Goal: Transaction & Acquisition: Purchase product/service

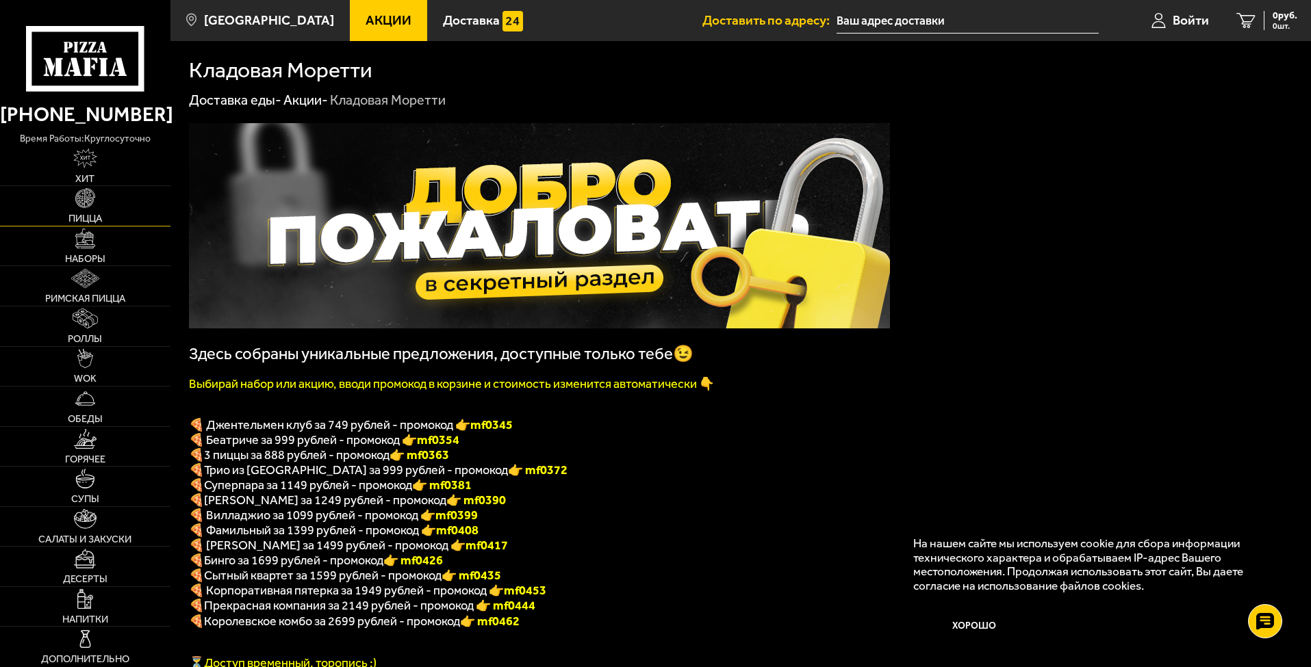
click at [81, 195] on img at bounding box center [85, 198] width 20 height 20
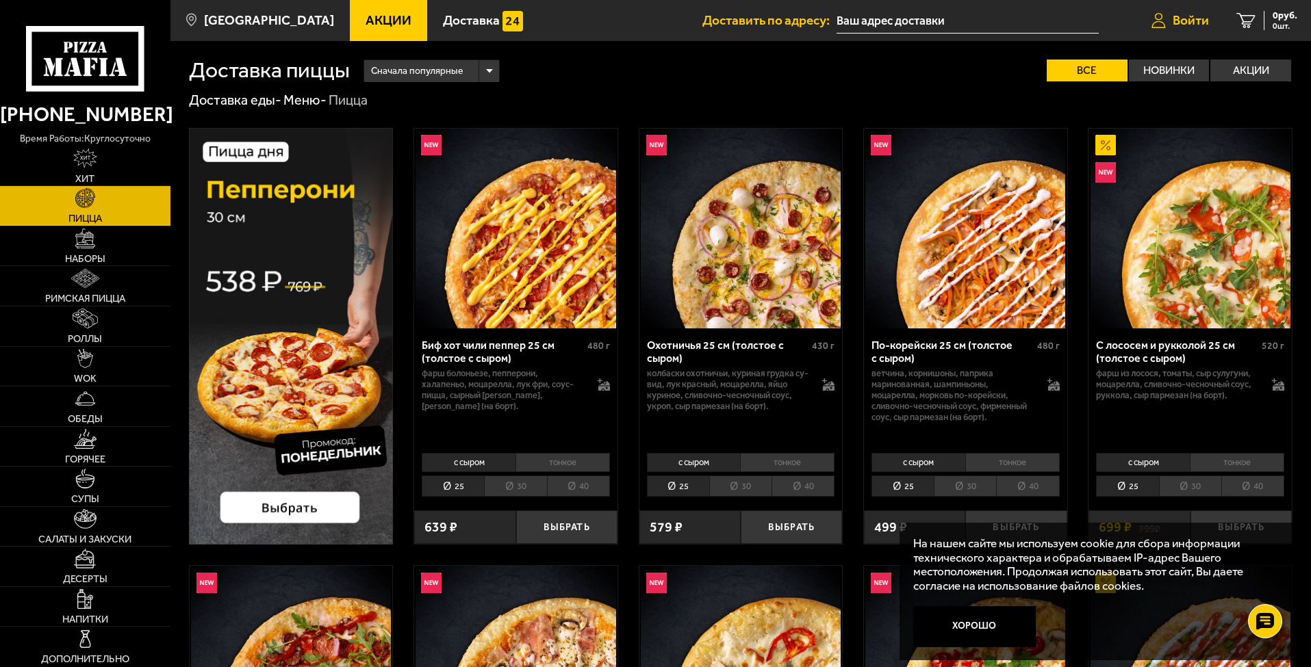
click at [1045, 21] on span "Войти" at bounding box center [1191, 20] width 36 height 13
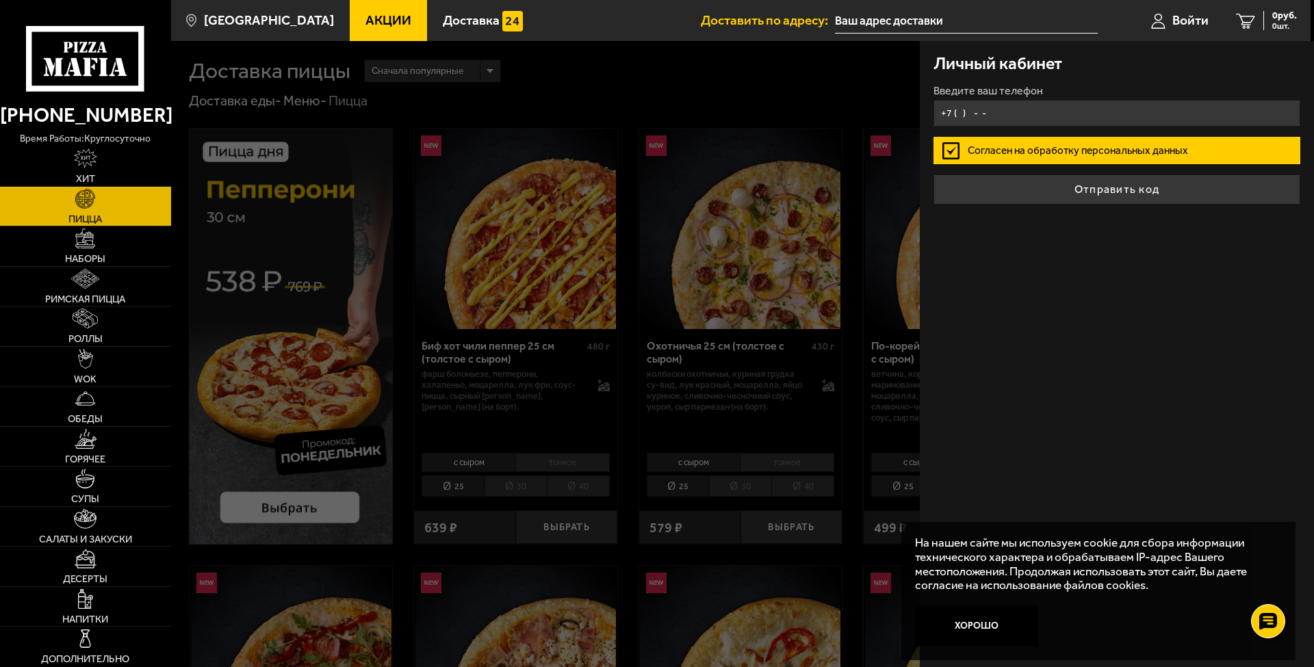
click at [961, 114] on input "+7 ( ) - -" at bounding box center [1117, 113] width 367 height 27
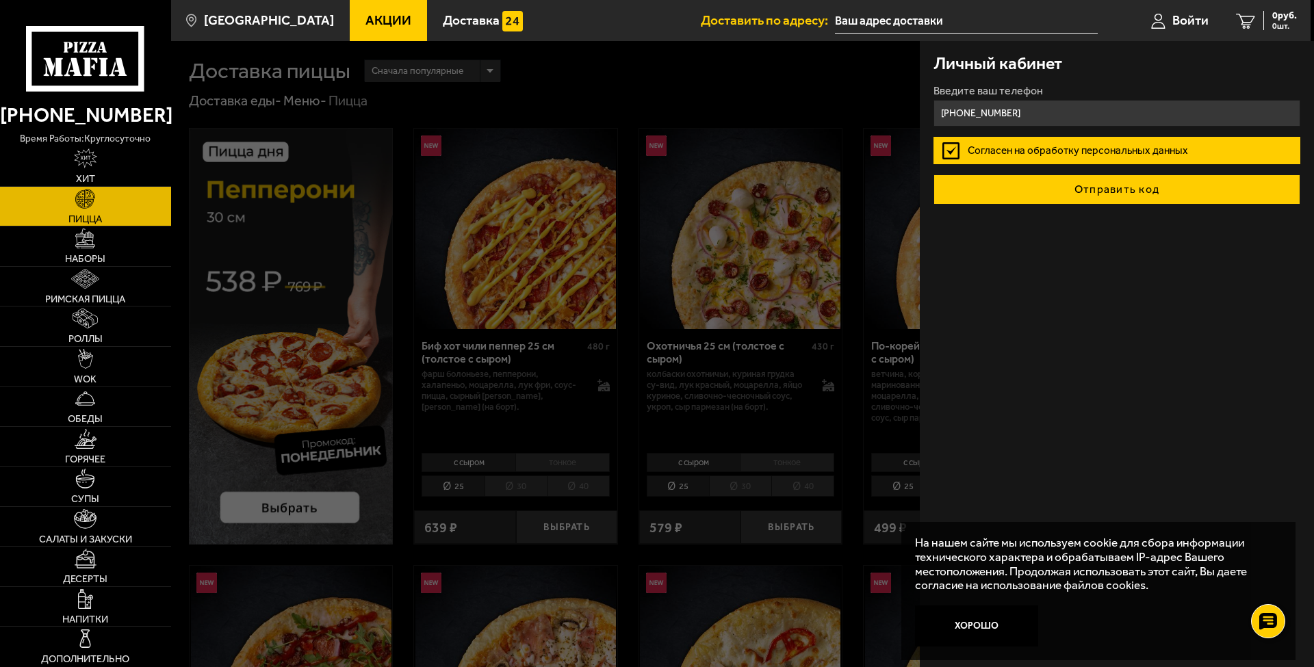
type input "+7 (951) 664-78-82"
click at [1045, 194] on button "Отправить код" at bounding box center [1117, 190] width 367 height 30
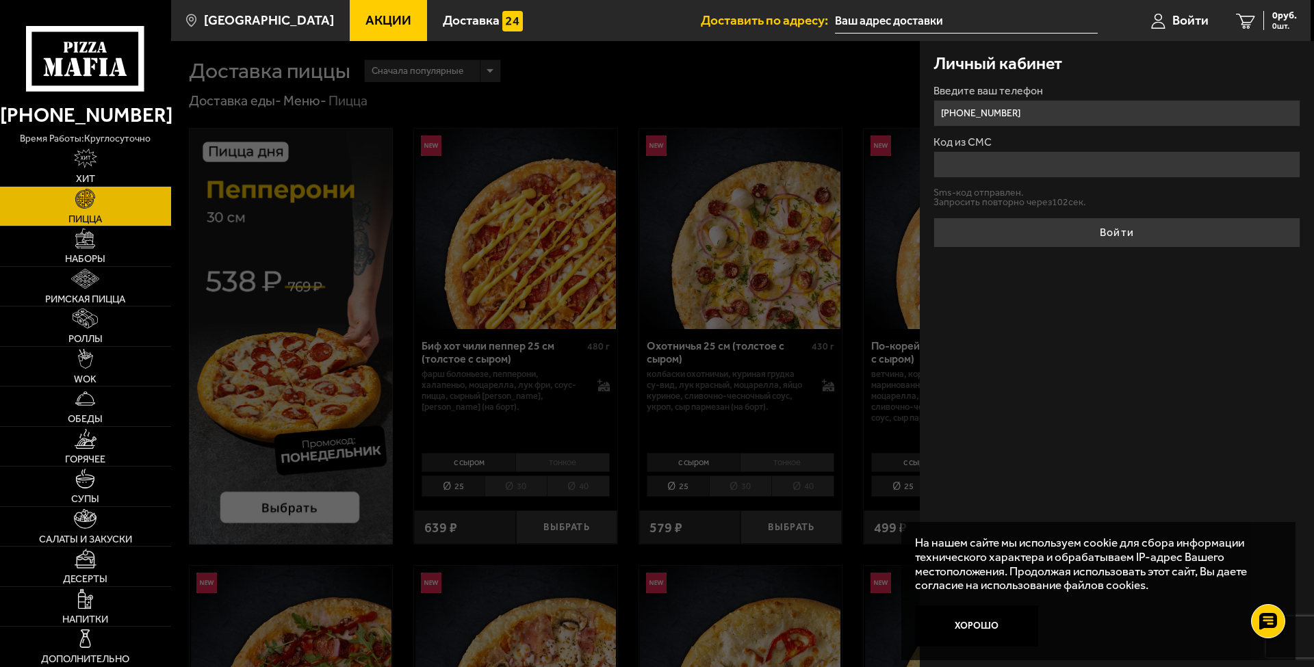
click at [982, 170] on input "Код из СМС" at bounding box center [1117, 164] width 367 height 27
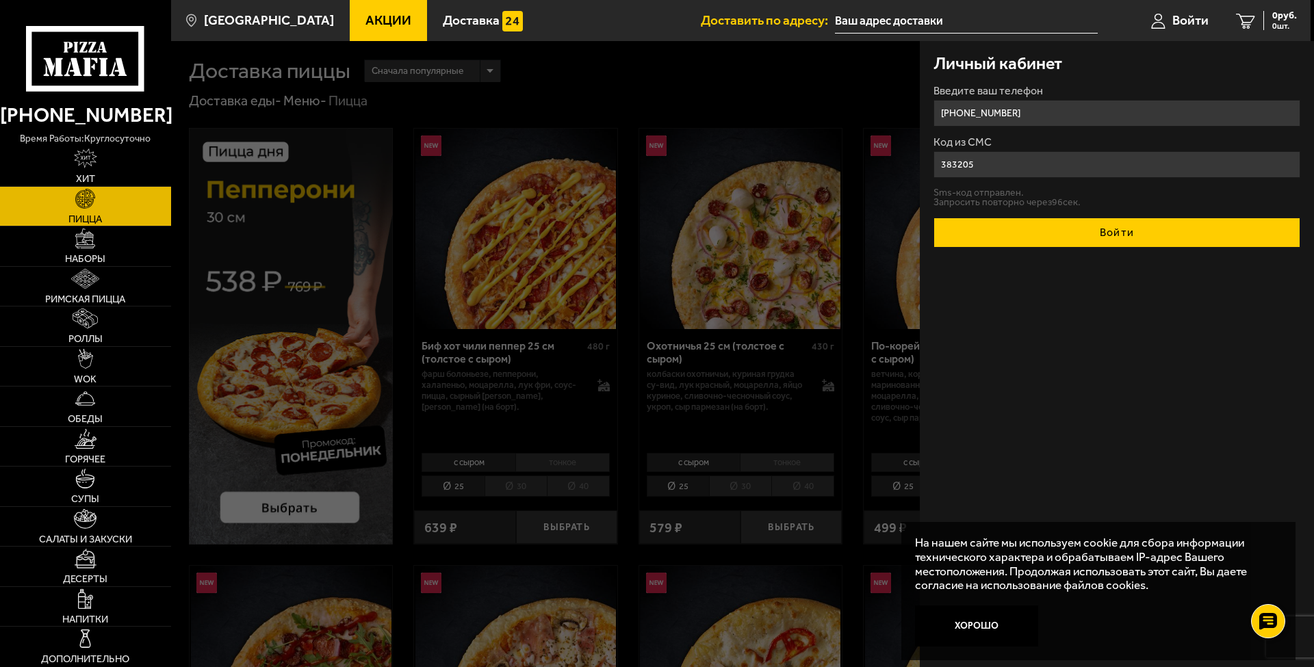
type input "383205"
click at [1045, 234] on button "Войти" at bounding box center [1117, 233] width 367 height 30
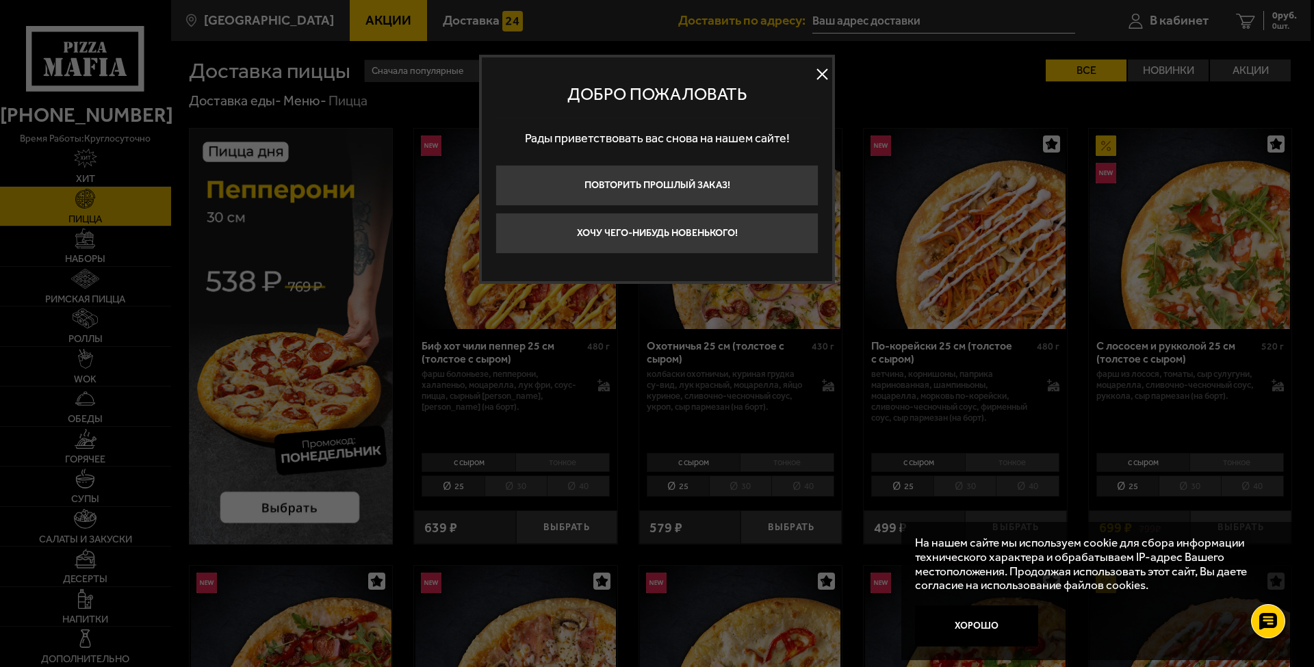
click at [821, 69] on button at bounding box center [822, 74] width 21 height 21
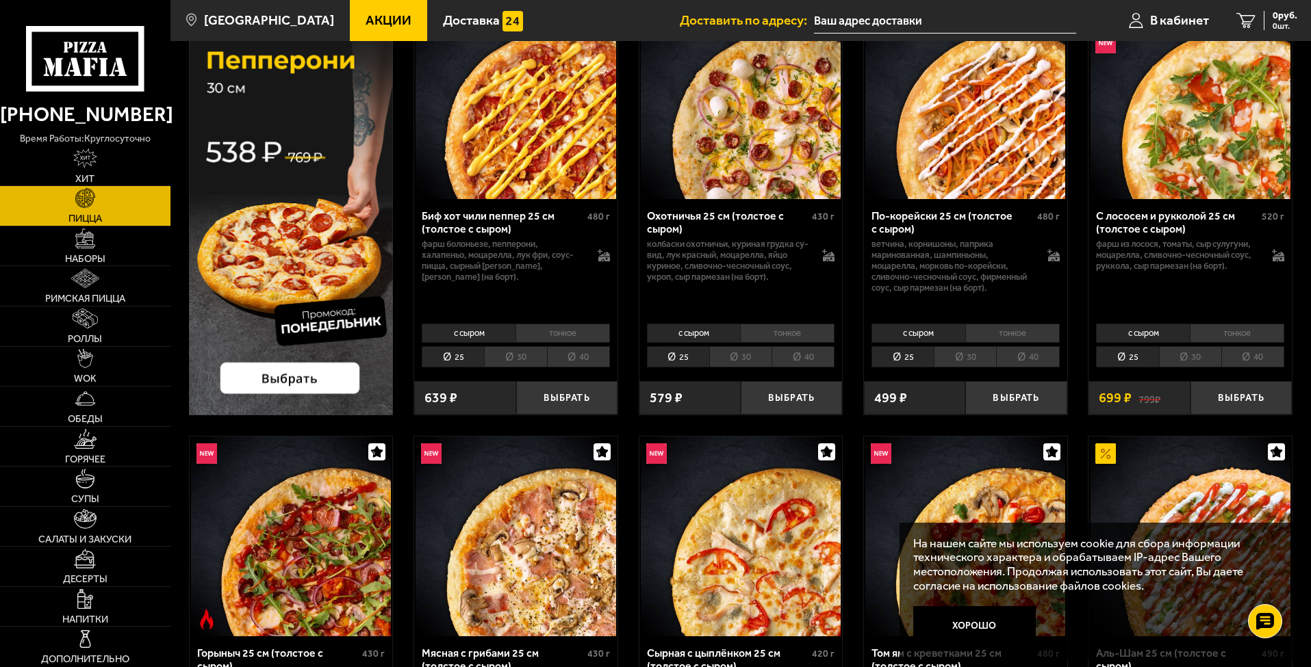
scroll to position [137, 0]
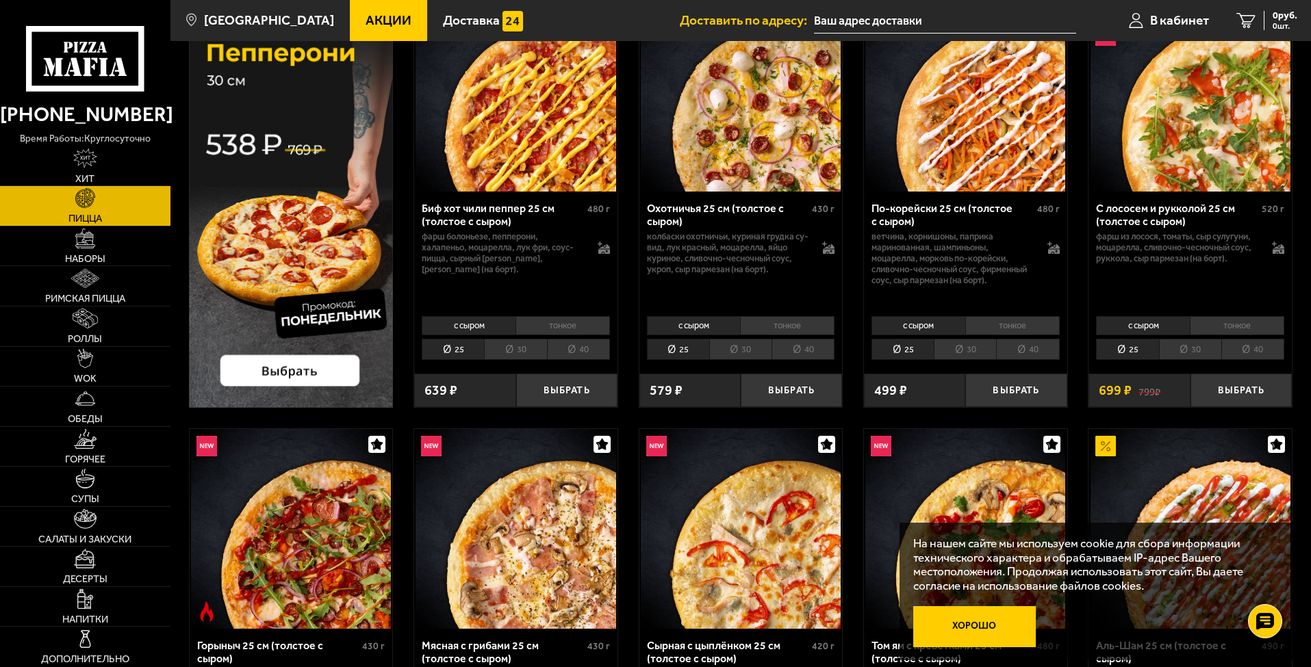
click at [1007, 628] on button "Хорошо" at bounding box center [974, 627] width 123 height 41
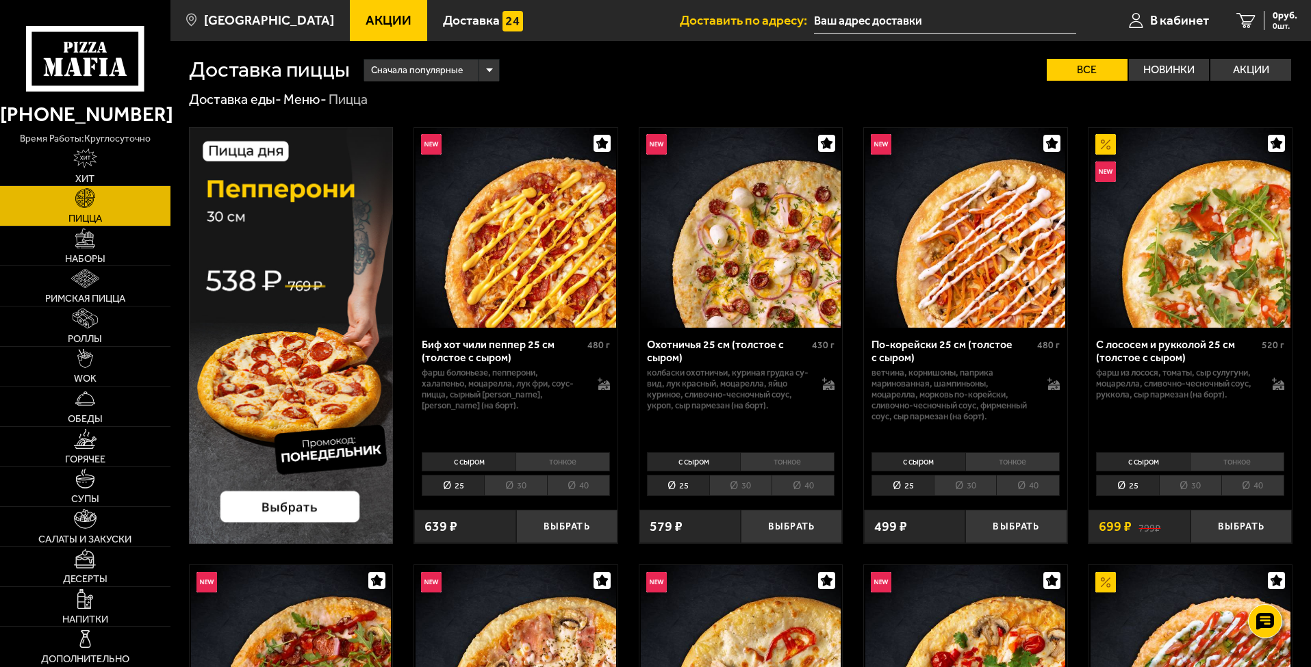
scroll to position [0, 0]
click at [588, 491] on li "40" at bounding box center [578, 486] width 63 height 21
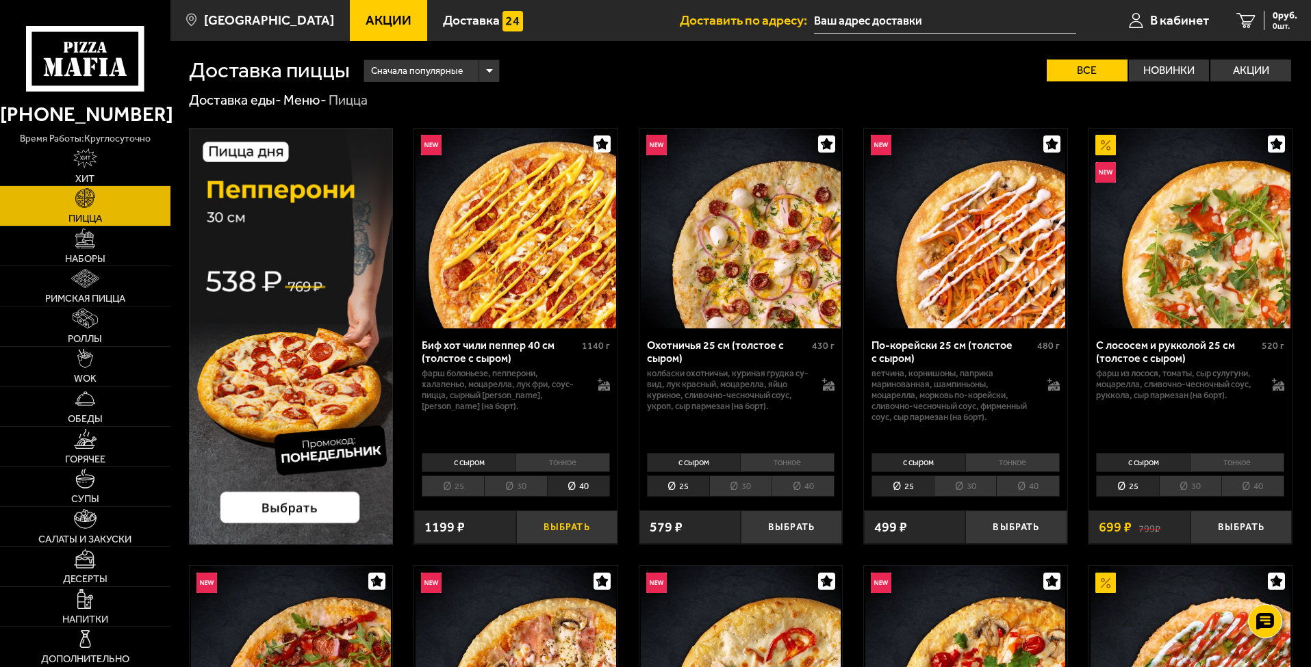
click at [551, 537] on button "Выбрать" at bounding box center [566, 528] width 101 height 34
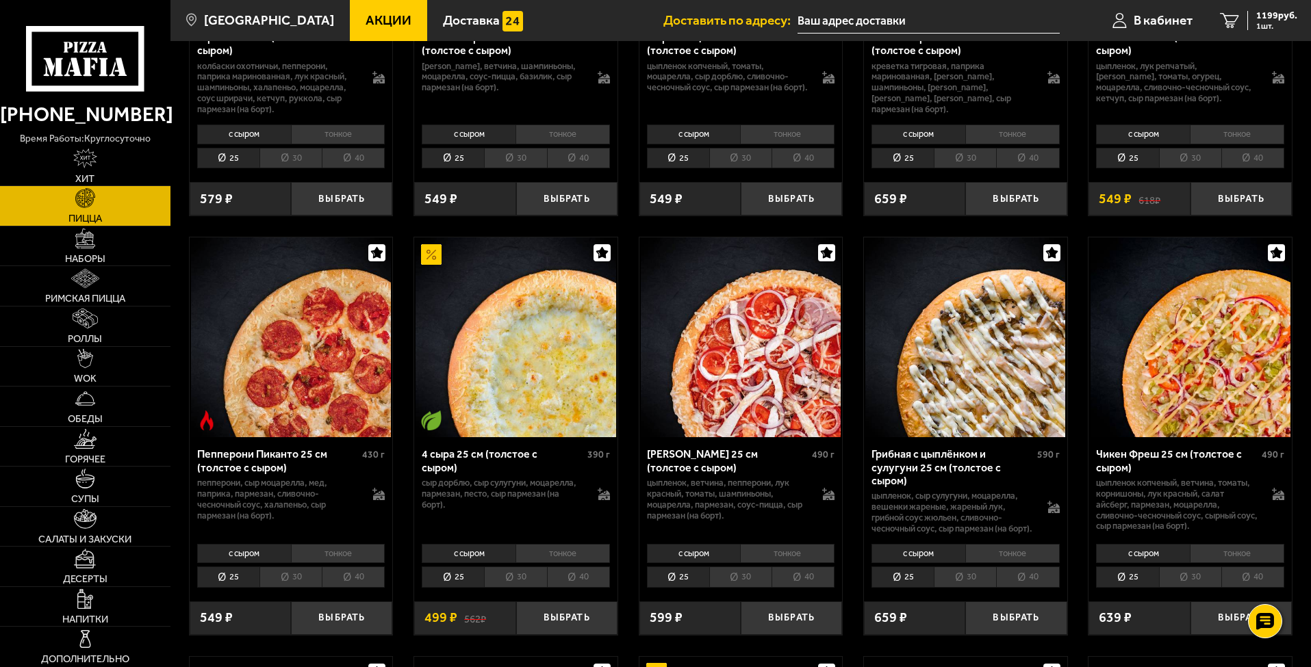
scroll to position [753, 0]
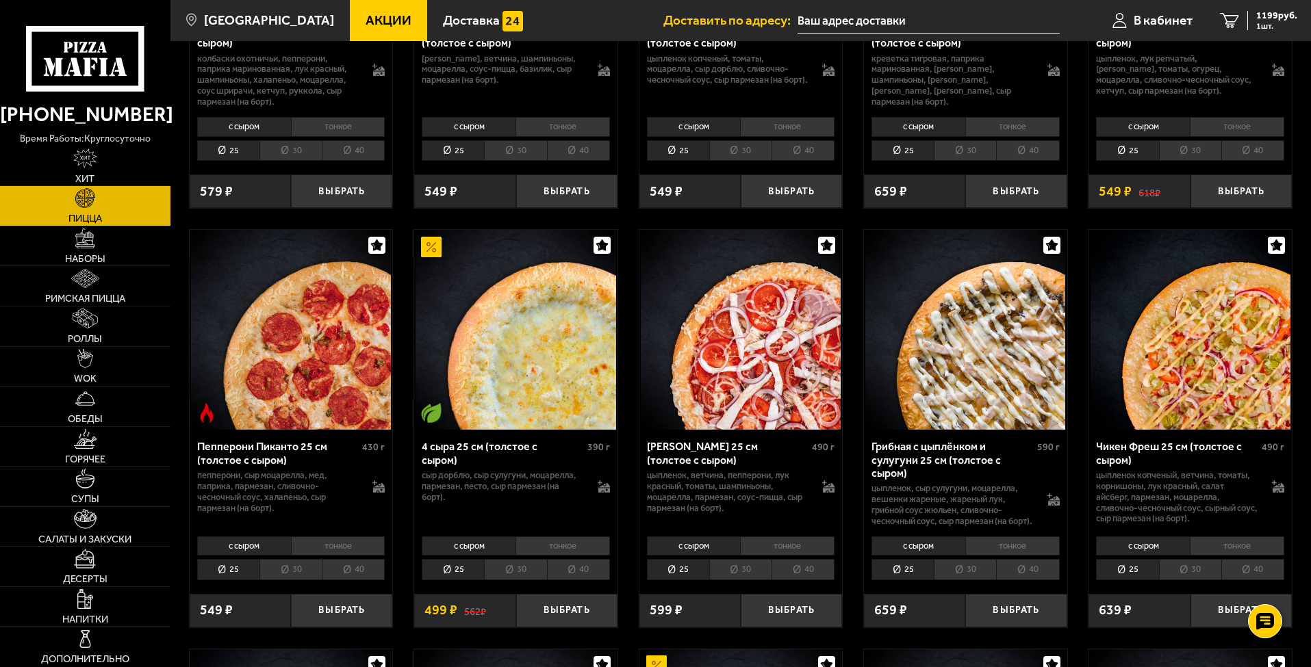
click at [351, 581] on li "40" at bounding box center [353, 569] width 63 height 21
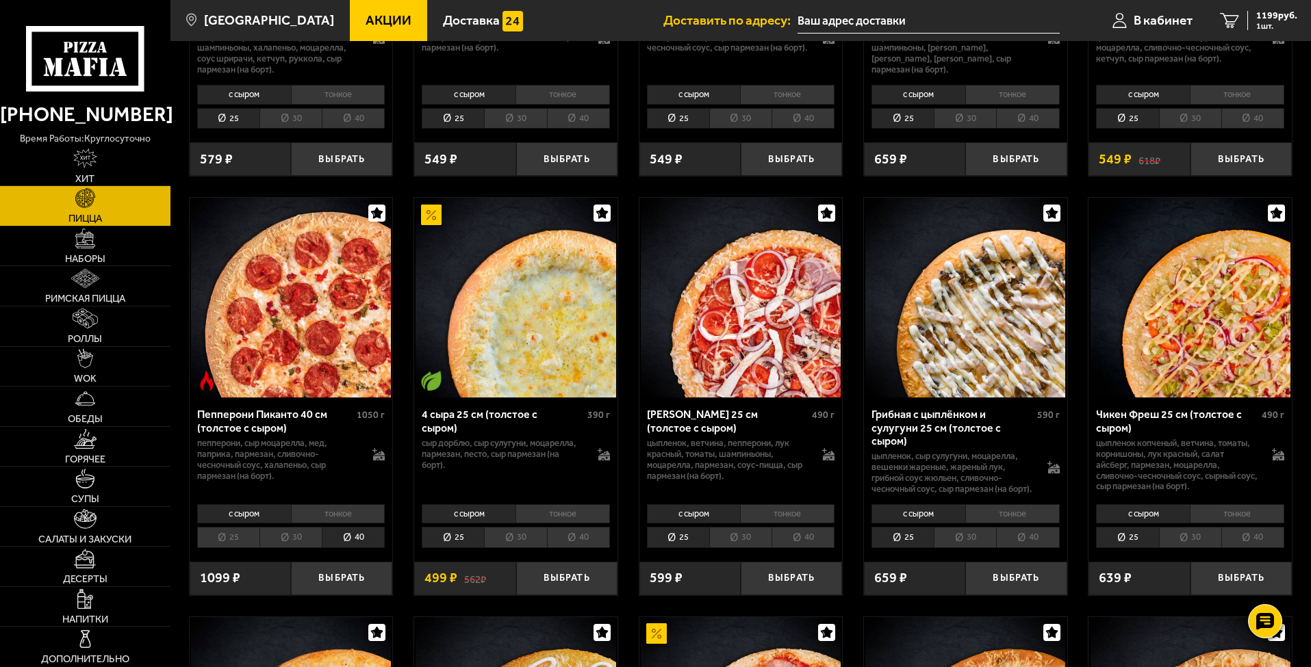
scroll to position [822, 0]
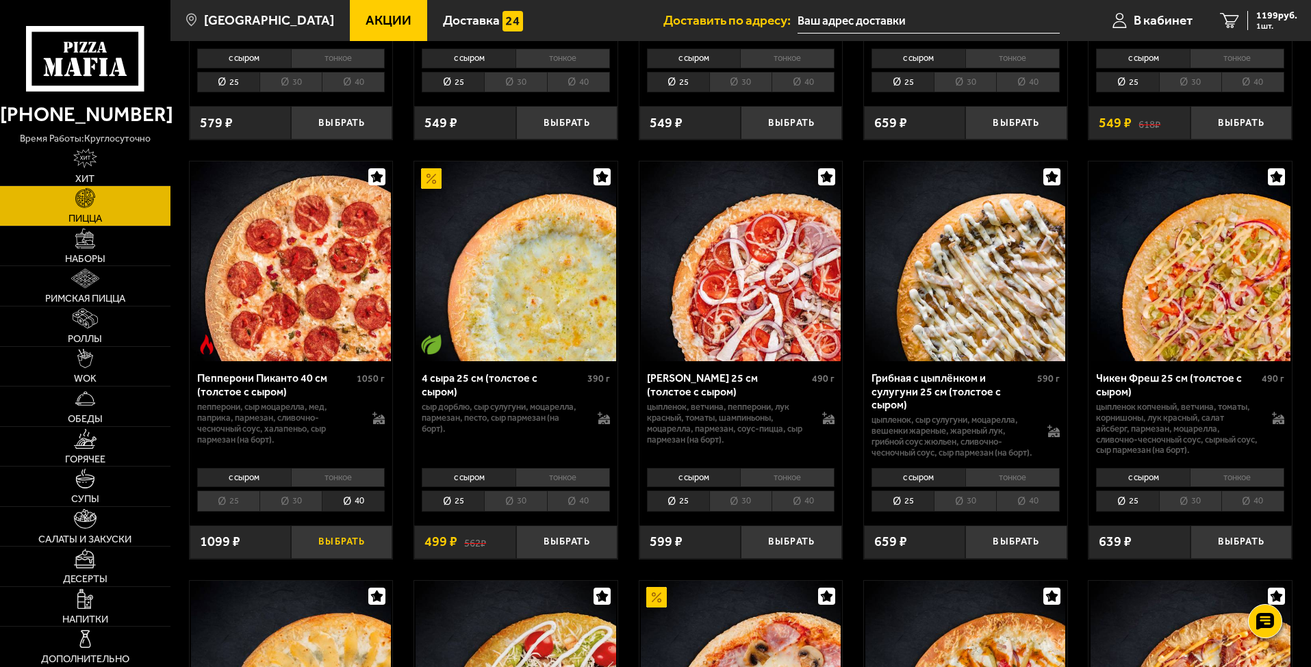
click at [335, 559] on button "Выбрать" at bounding box center [341, 543] width 101 height 34
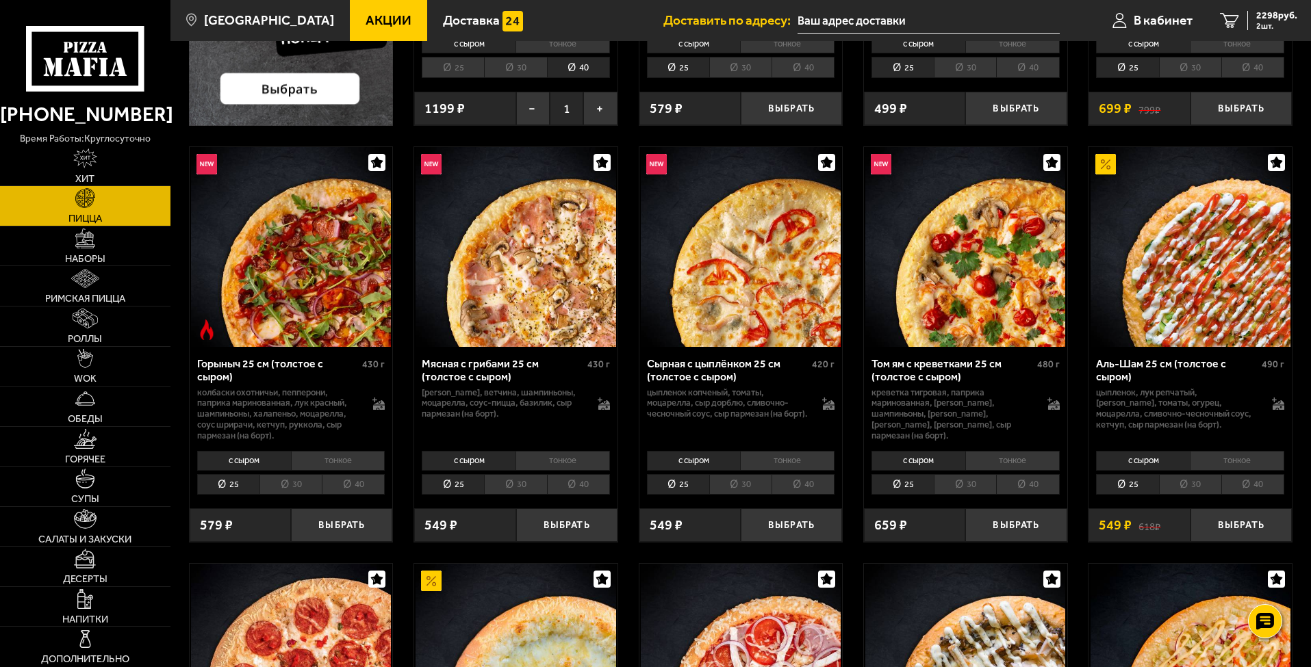
scroll to position [342, 0]
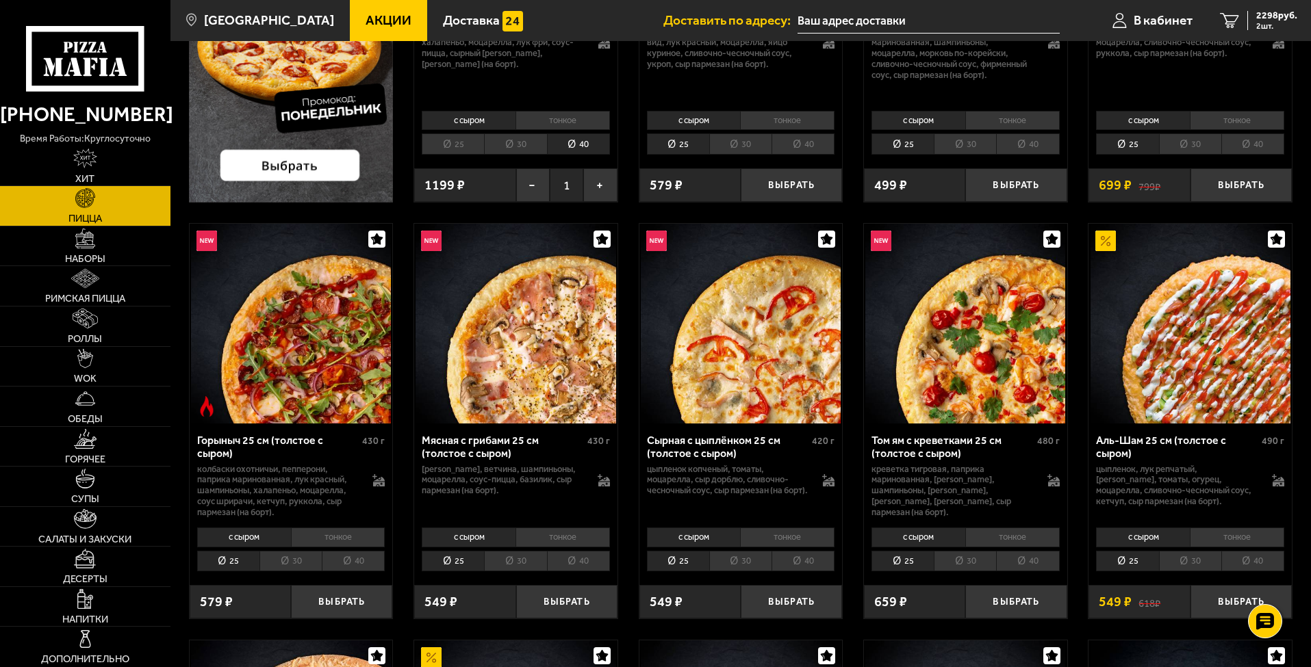
click at [1045, 561] on li "40" at bounding box center [1252, 561] width 63 height 21
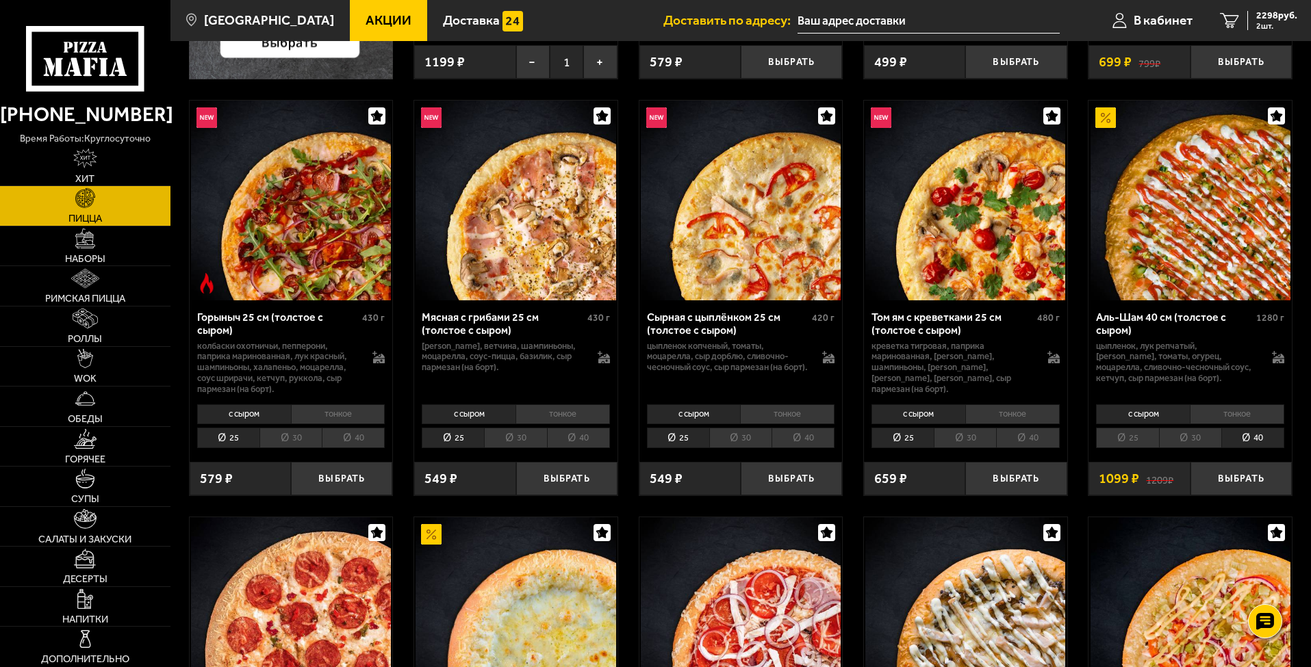
scroll to position [479, 0]
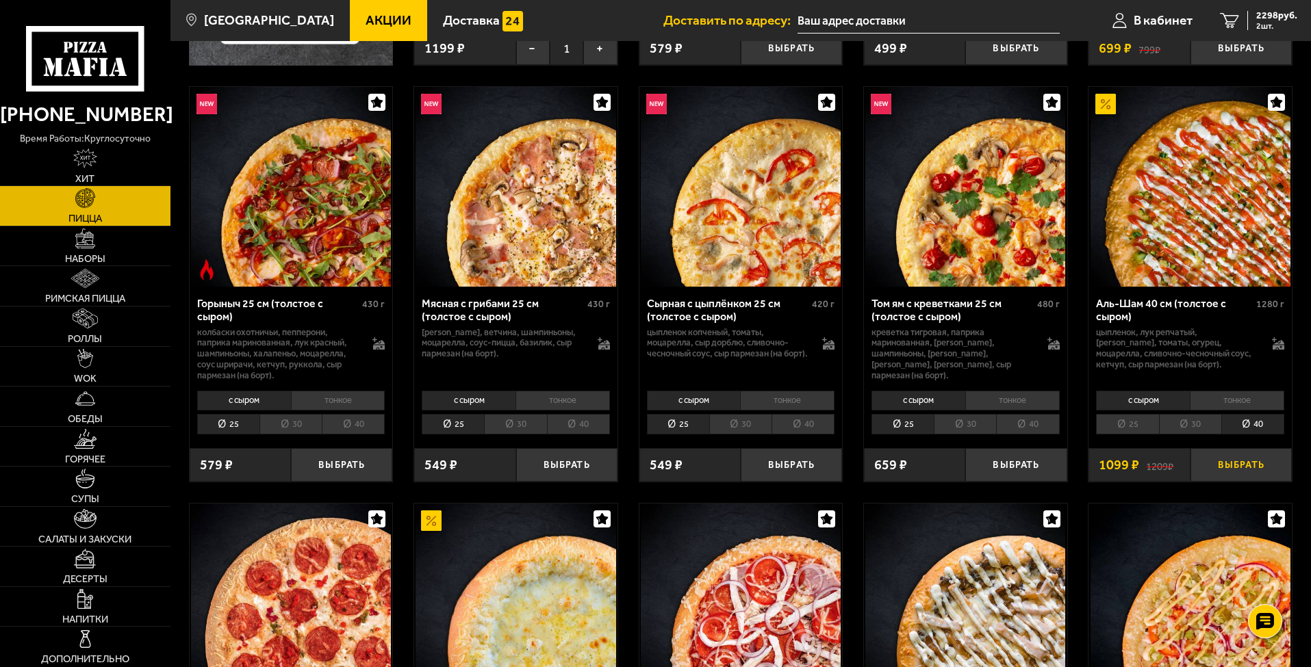
click at [1045, 472] on button "Выбрать" at bounding box center [1241, 465] width 101 height 34
click at [1045, 17] on span "3397 руб." at bounding box center [1276, 16] width 41 height 10
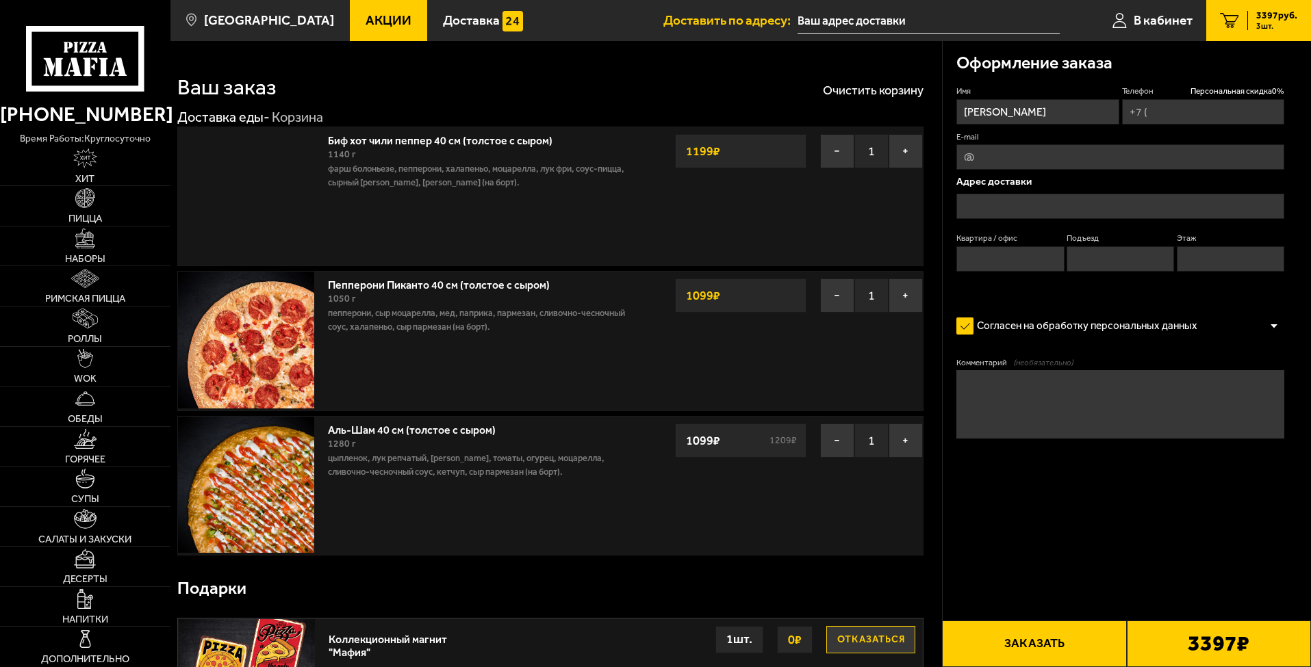
type input "+7 (951) 664-78-82"
type input "Софийская улица, 38к2"
type input "206"
type input "3"
type input "7"
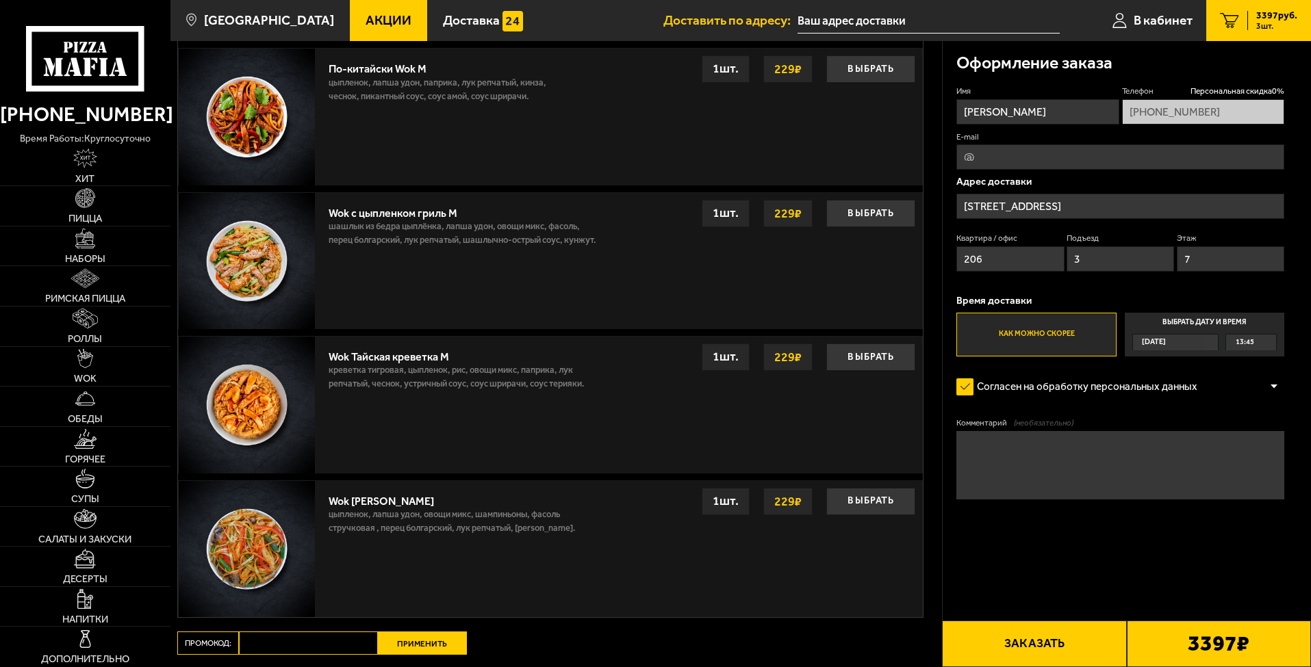
scroll to position [1081, 0]
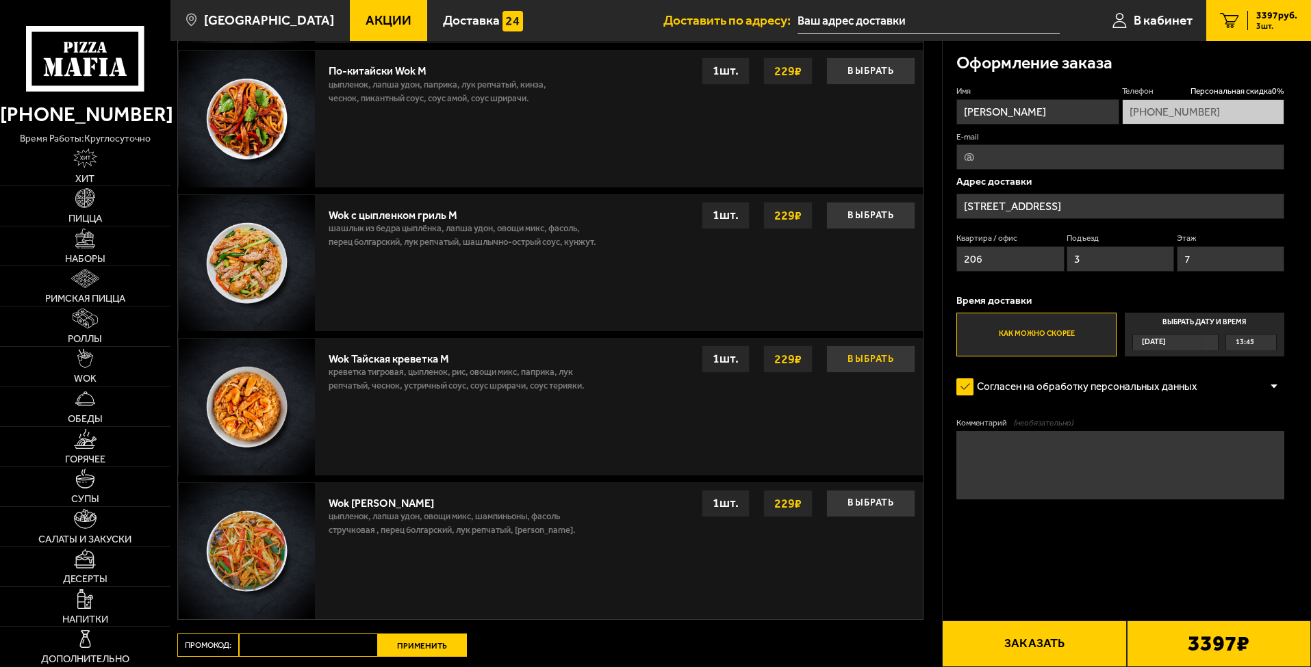
click at [874, 364] on button "Выбрать" at bounding box center [870, 359] width 89 height 27
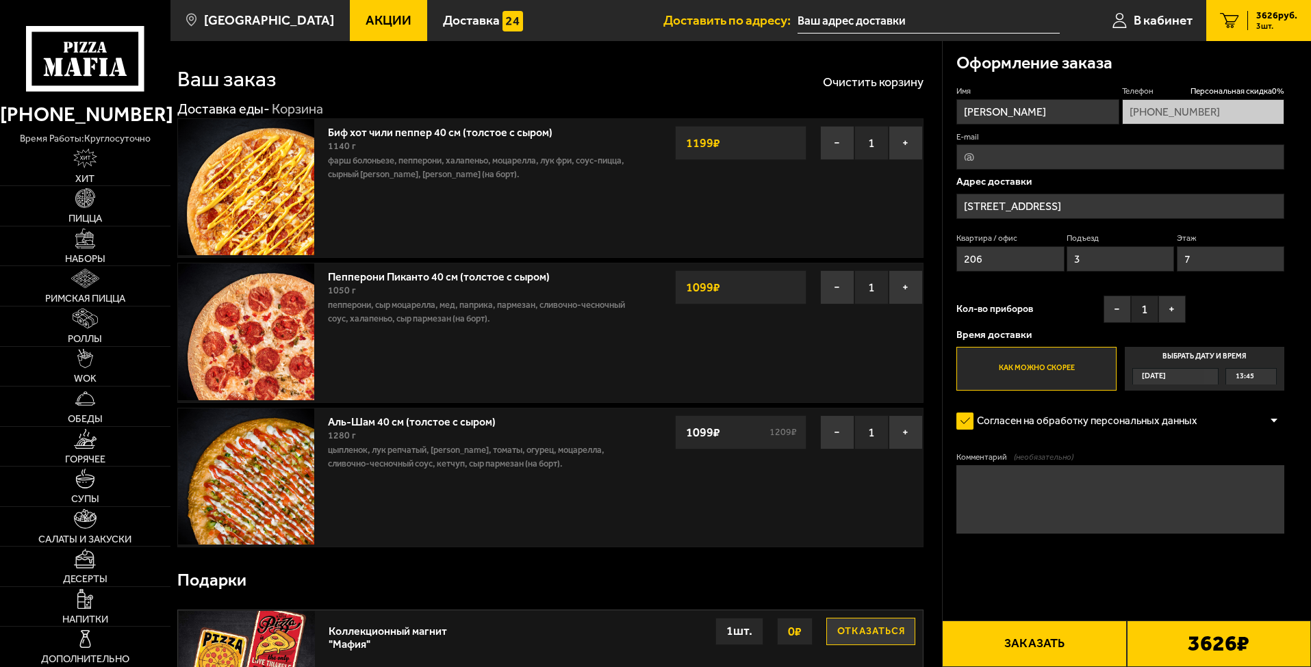
scroll to position [0, 0]
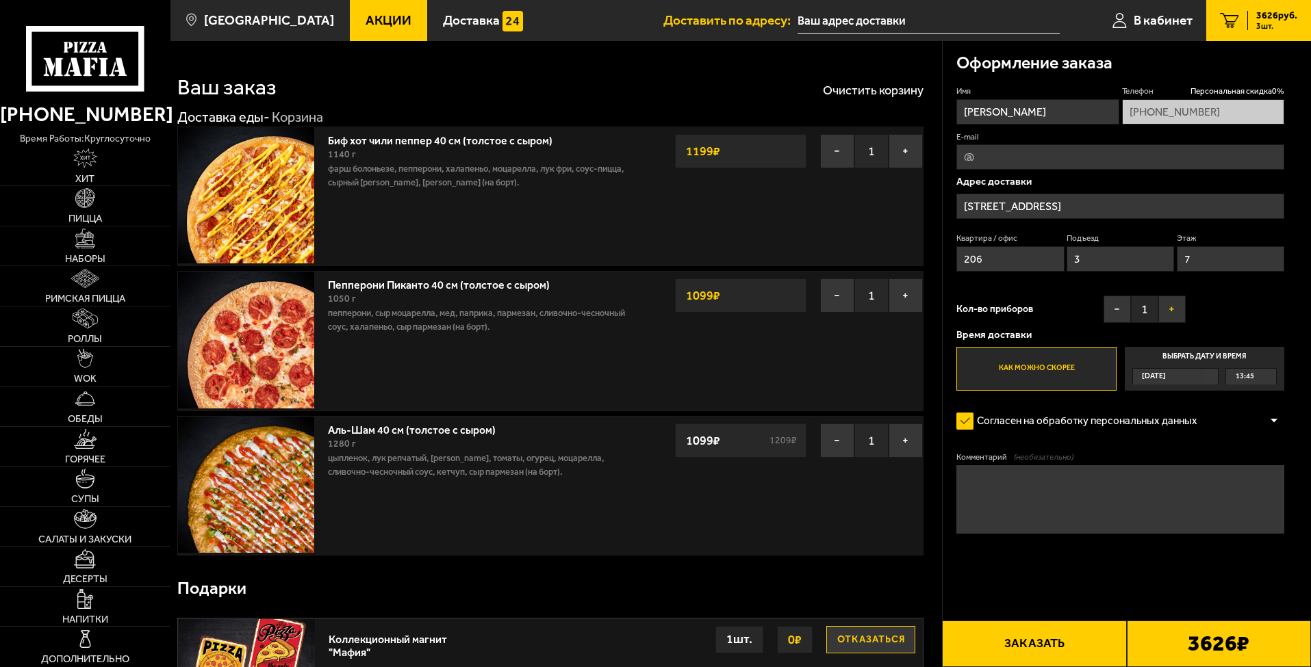
click at [1045, 305] on button "+" at bounding box center [1171, 309] width 27 height 27
click at [1007, 164] on input "E-mail" at bounding box center [1120, 156] width 328 height 25
type input "aleksis-78@mail.ru"
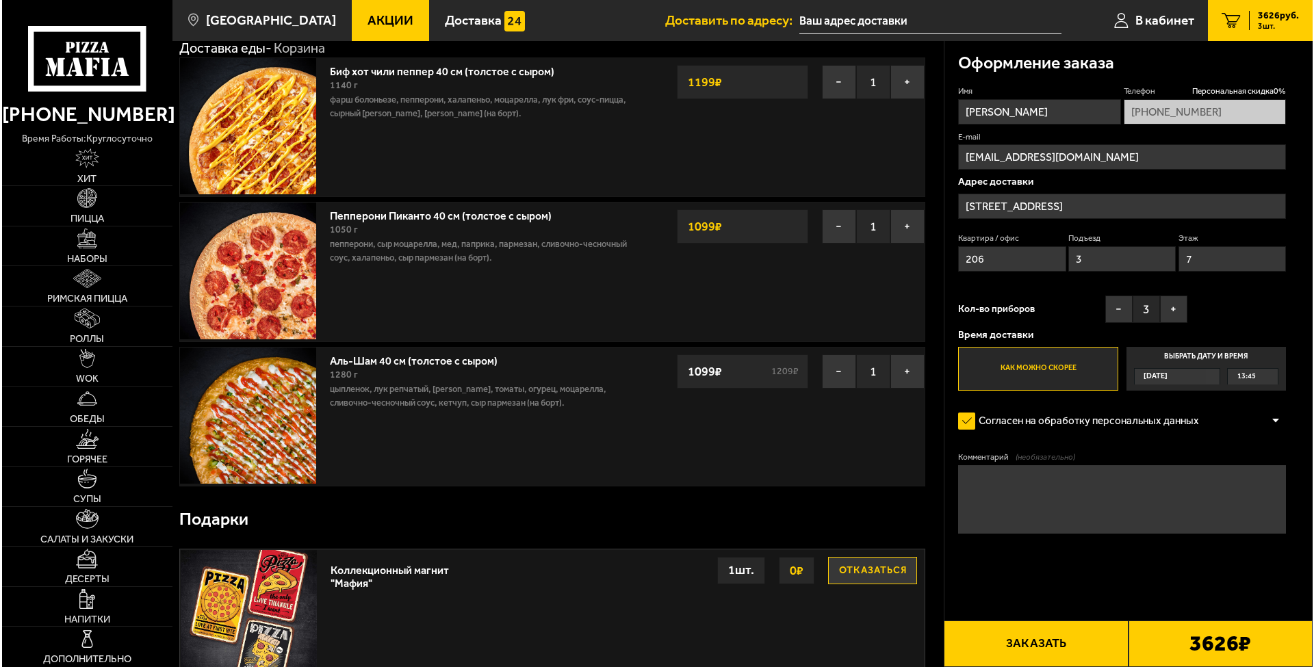
scroll to position [68, 0]
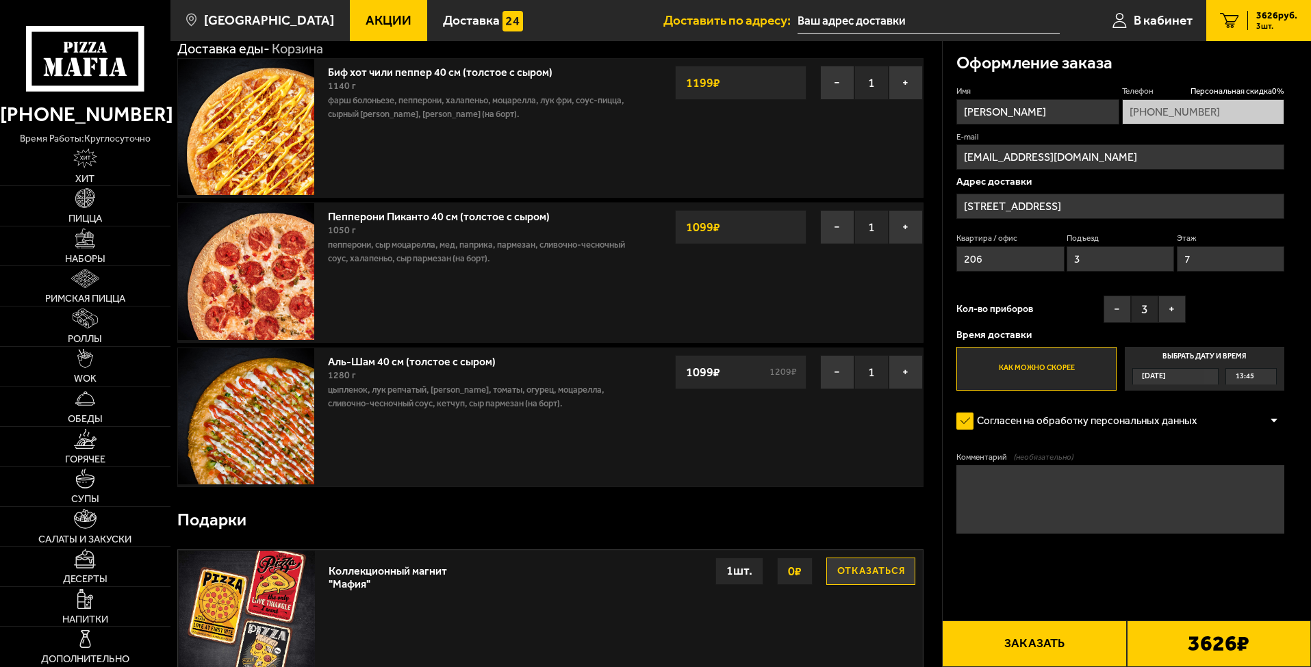
click at [1045, 648] on b "3626 ₽" at bounding box center [1219, 644] width 62 height 22
click at [1039, 646] on button "Заказать" at bounding box center [1034, 644] width 184 height 47
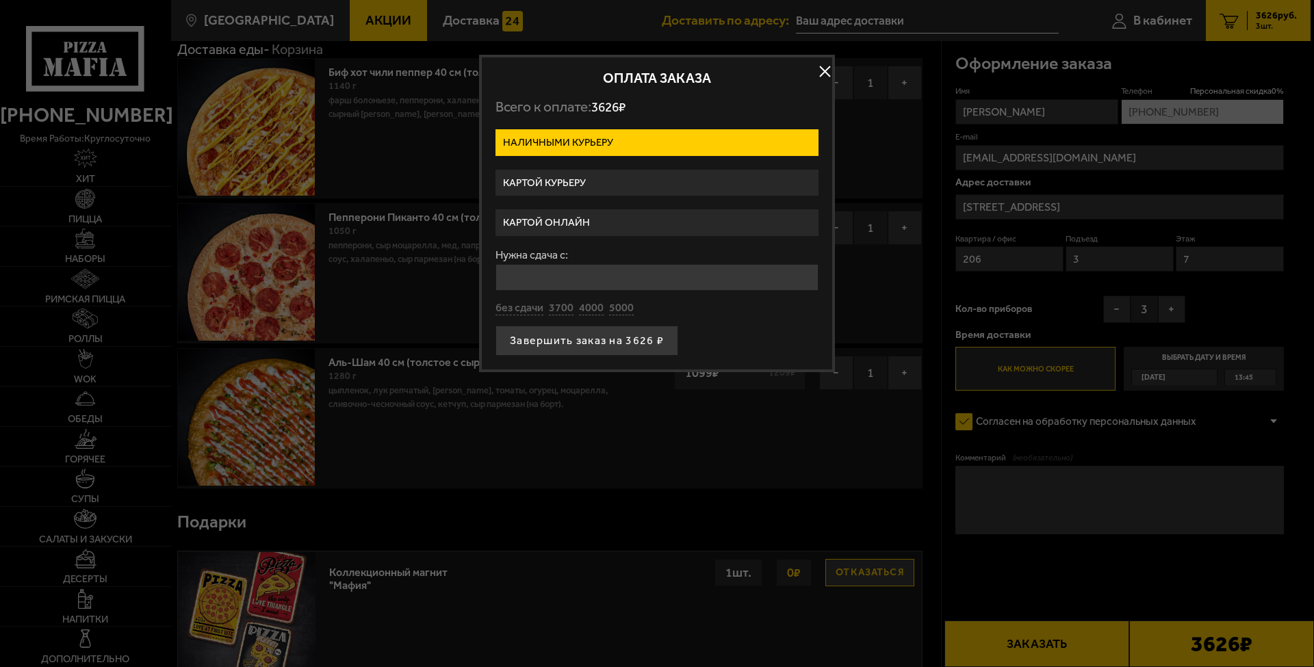
click at [574, 218] on label "Картой онлайн" at bounding box center [657, 222] width 323 height 27
click at [0, 0] on input "Картой онлайн" at bounding box center [0, 0] width 0 height 0
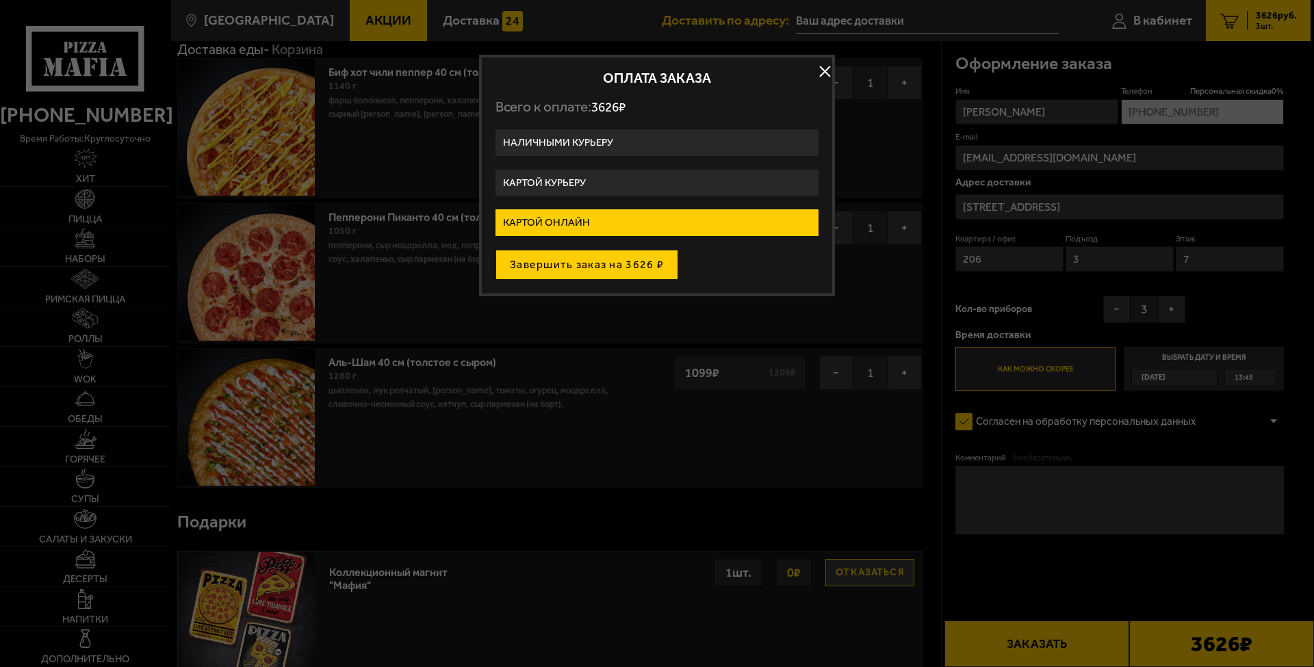
click at [622, 265] on button "Завершить заказ на 3626 ₽" at bounding box center [587, 265] width 183 height 30
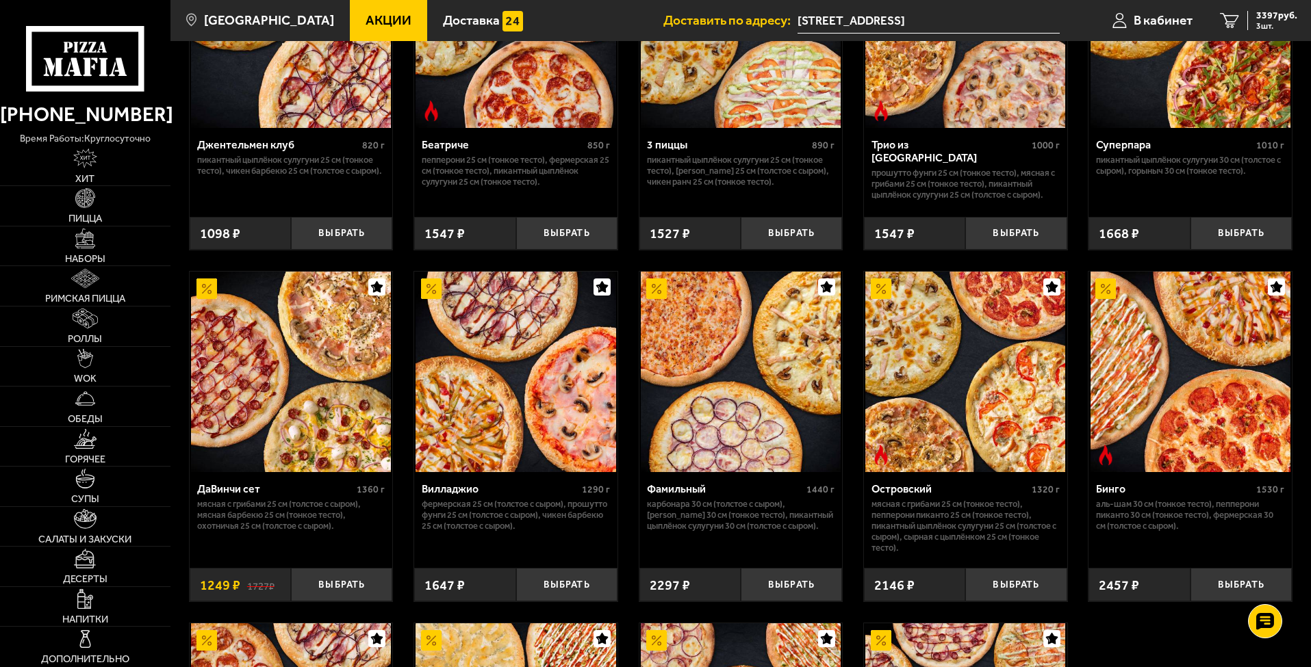
scroll to position [822, 0]
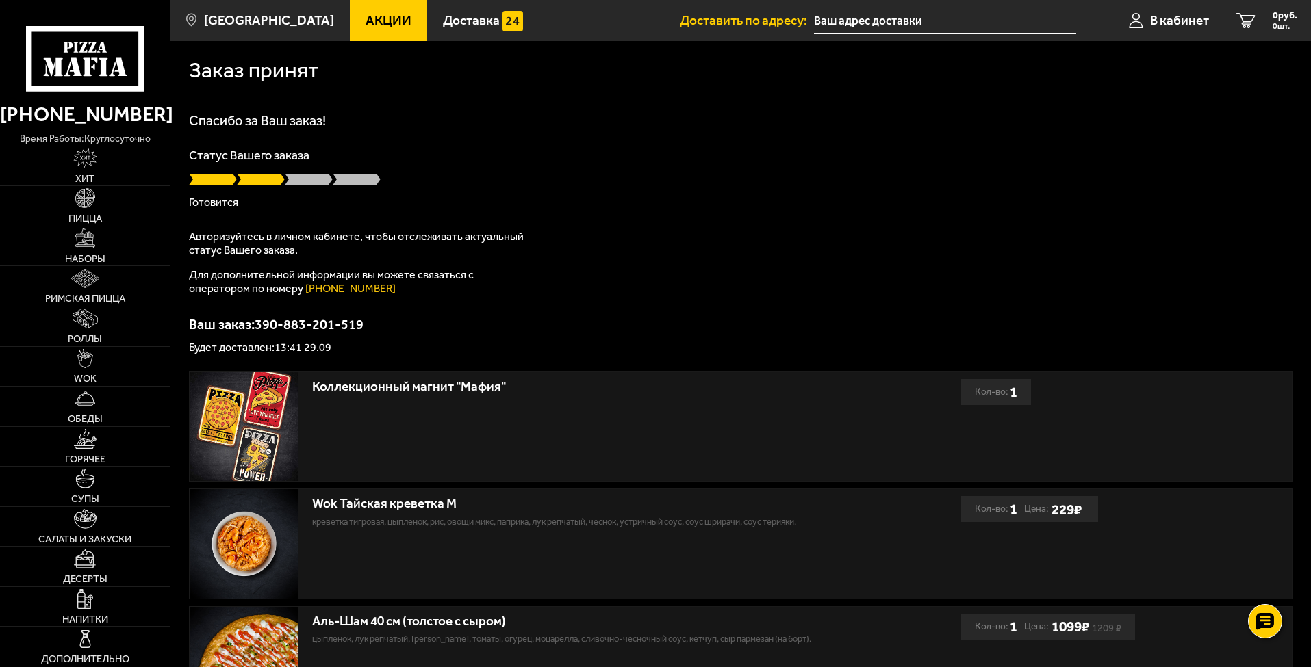
click at [359, 90] on div "Заказ принят" at bounding box center [741, 68] width 1104 height 54
click at [88, 604] on img at bounding box center [84, 599] width 15 height 20
